Goal: Information Seeking & Learning: Learn about a topic

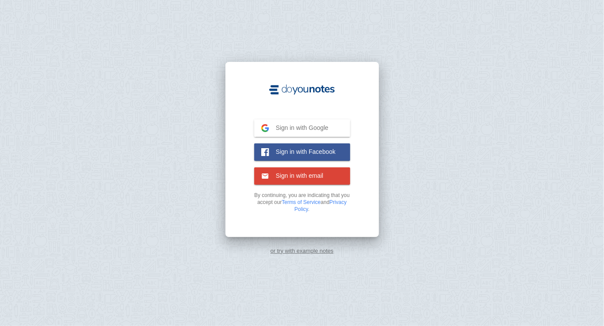
click at [328, 132] on span "Sign in with Google" at bounding box center [299, 128] width 60 height 8
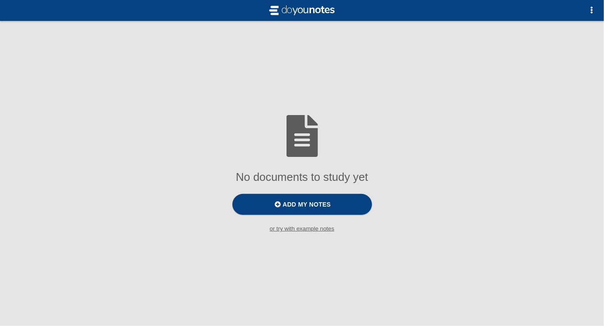
click at [597, 12] on button "button" at bounding box center [591, 10] width 17 height 17
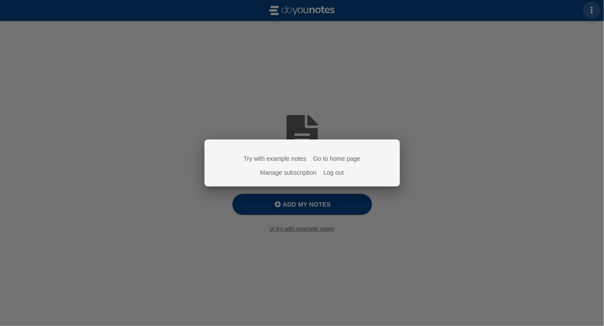
click at [457, 95] on div at bounding box center [302, 163] width 604 height 326
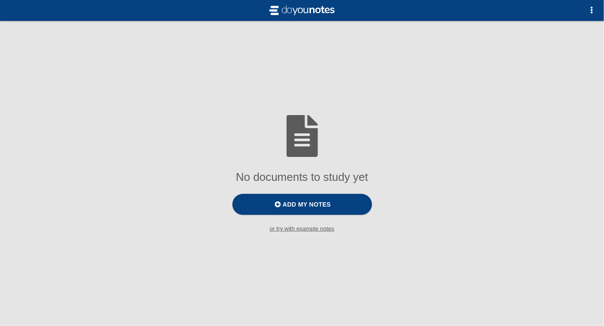
click at [323, 232] on small "or try with example notes" at bounding box center [302, 228] width 604 height 7
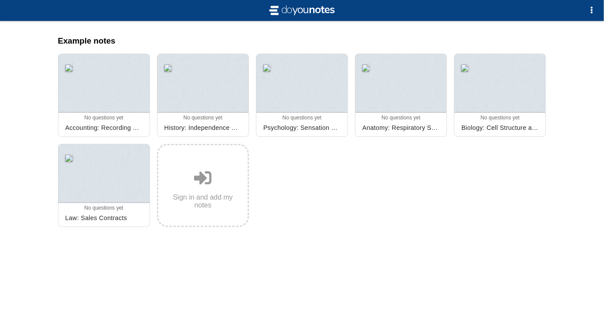
click at [328, 92] on div at bounding box center [301, 83] width 91 height 59
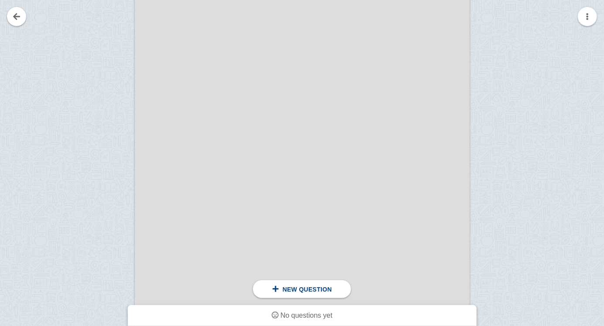
scroll to position [272, 0]
click at [307, 223] on div at bounding box center [302, 130] width 335 height 474
click at [311, 205] on div at bounding box center [302, 116] width 335 height 474
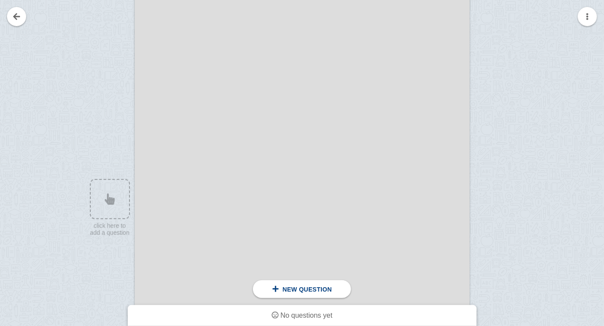
click at [107, 207] on div at bounding box center [105, 124] width 58 height 474
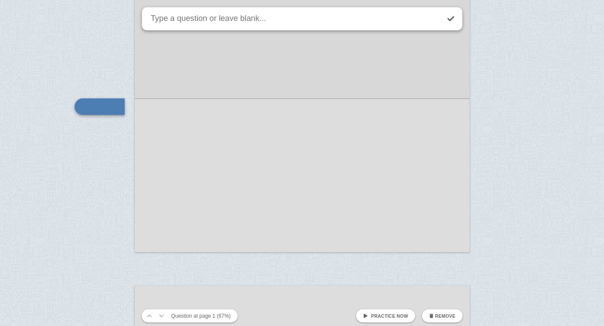
scroll to position [395, 0]
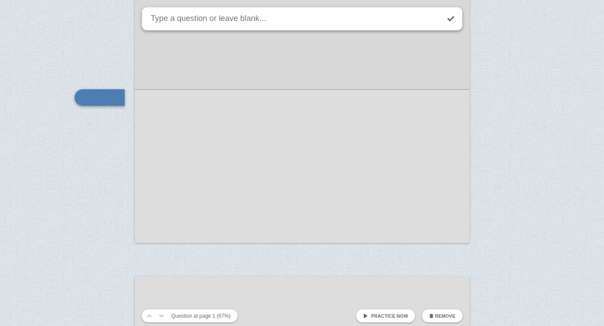
click at [190, 123] on div at bounding box center [302, 7] width 335 height 474
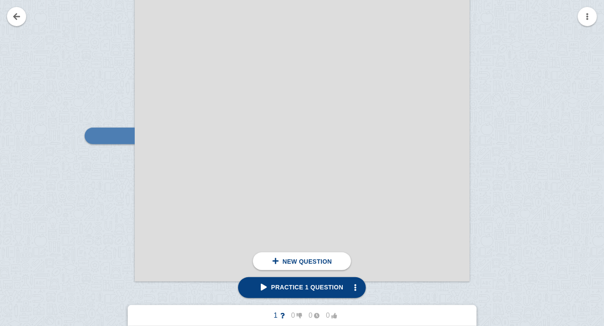
scroll to position [346, 0]
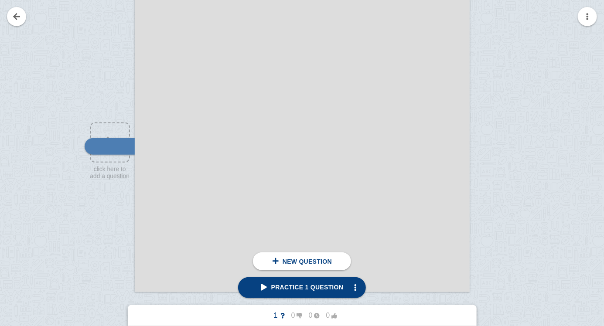
click at [104, 129] on div at bounding box center [105, 64] width 58 height 474
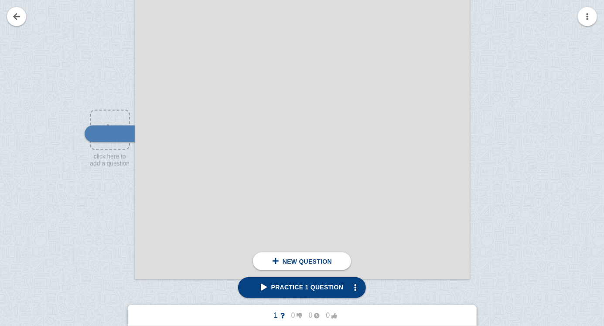
checkbox input "true"
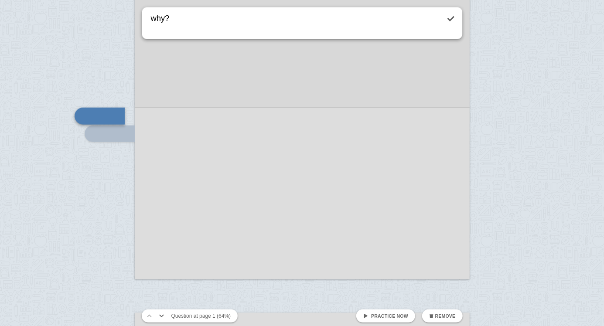
scroll to position [0, 0]
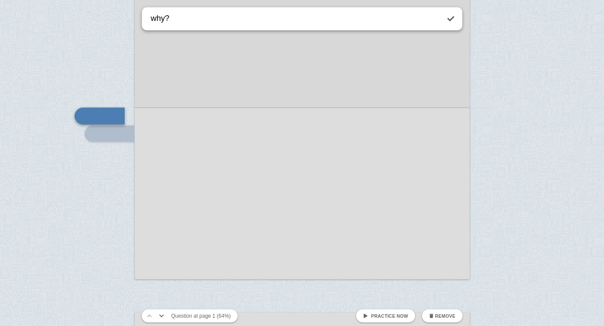
type textarea "why?"
click at [452, 16] on link at bounding box center [450, 18] width 19 height 19
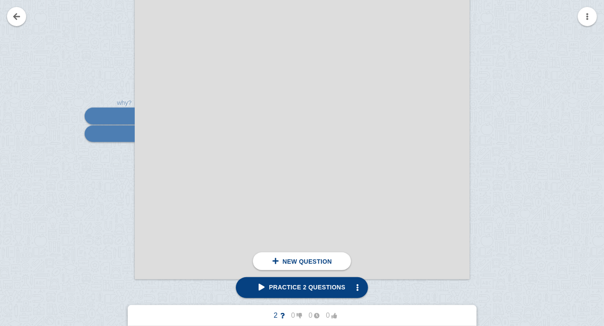
click at [107, 121] on div at bounding box center [110, 116] width 50 height 17
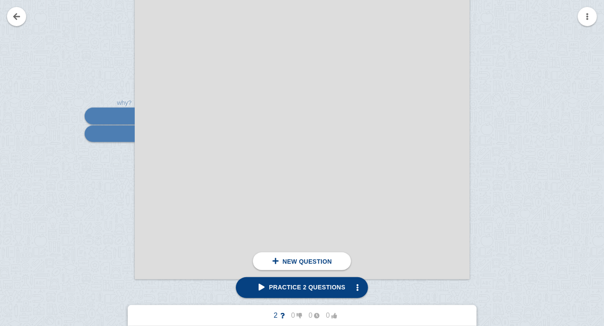
click at [106, 140] on div at bounding box center [110, 134] width 50 height 17
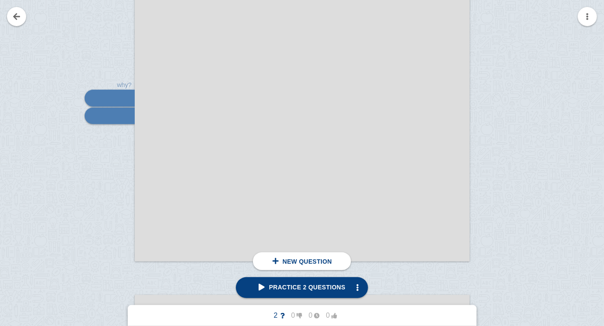
click at [327, 281] on link "Practice 2 questions" at bounding box center [302, 287] width 132 height 21
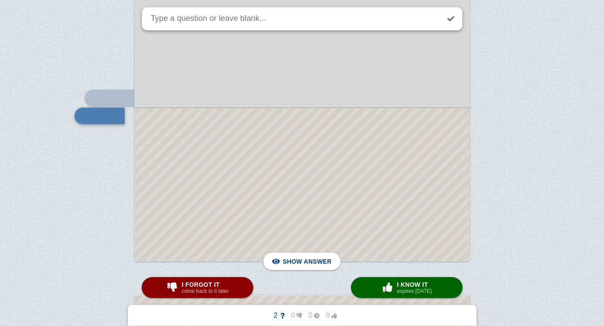
click at [314, 262] on span "Hide answer" at bounding box center [308, 261] width 45 height 19
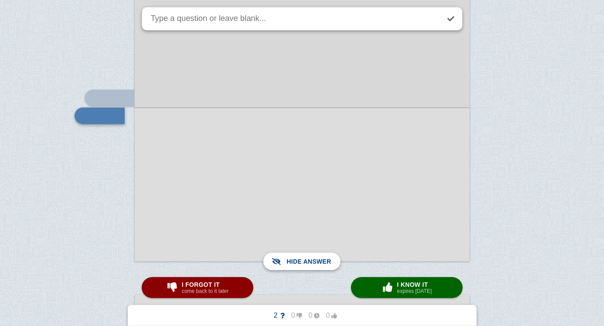
click at [314, 269] on span "Show answer" at bounding box center [307, 261] width 49 height 19
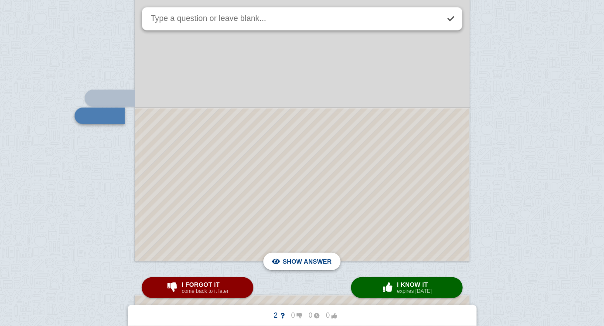
click at [315, 263] on span "Hide answer" at bounding box center [308, 261] width 45 height 19
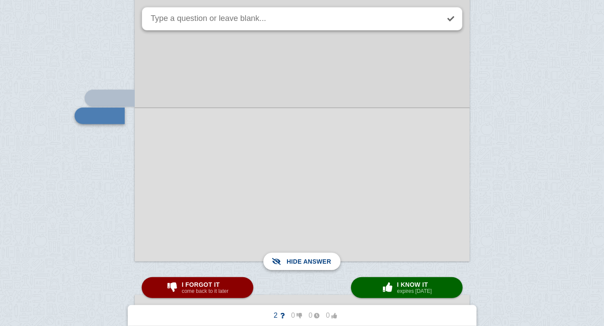
click at [301, 261] on span "Show answer" at bounding box center [307, 261] width 49 height 19
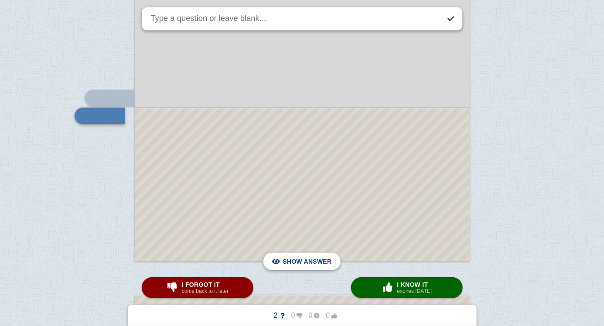
click at [303, 258] on span "Hide answer" at bounding box center [308, 261] width 45 height 19
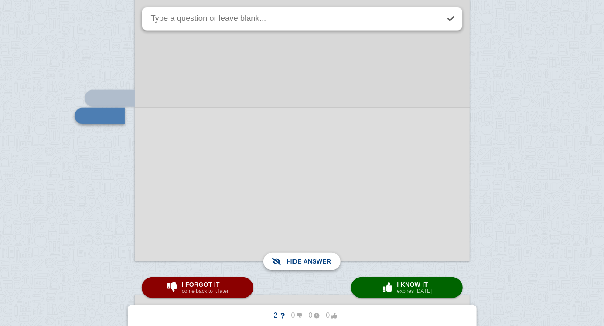
click at [386, 291] on span "button" at bounding box center [388, 288] width 14 height 10
type textarea "why?"
checkbox input "false"
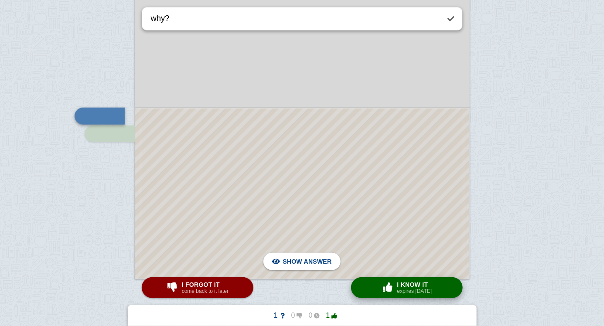
click at [378, 285] on button "× 0 I know it expires in 1 day" at bounding box center [407, 287] width 112 height 21
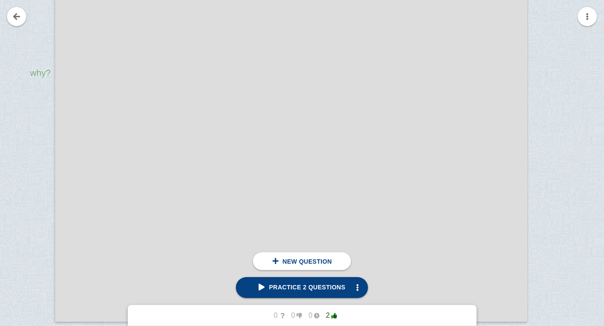
scroll to position [547, 0]
